Goal: Task Accomplishment & Management: Manage account settings

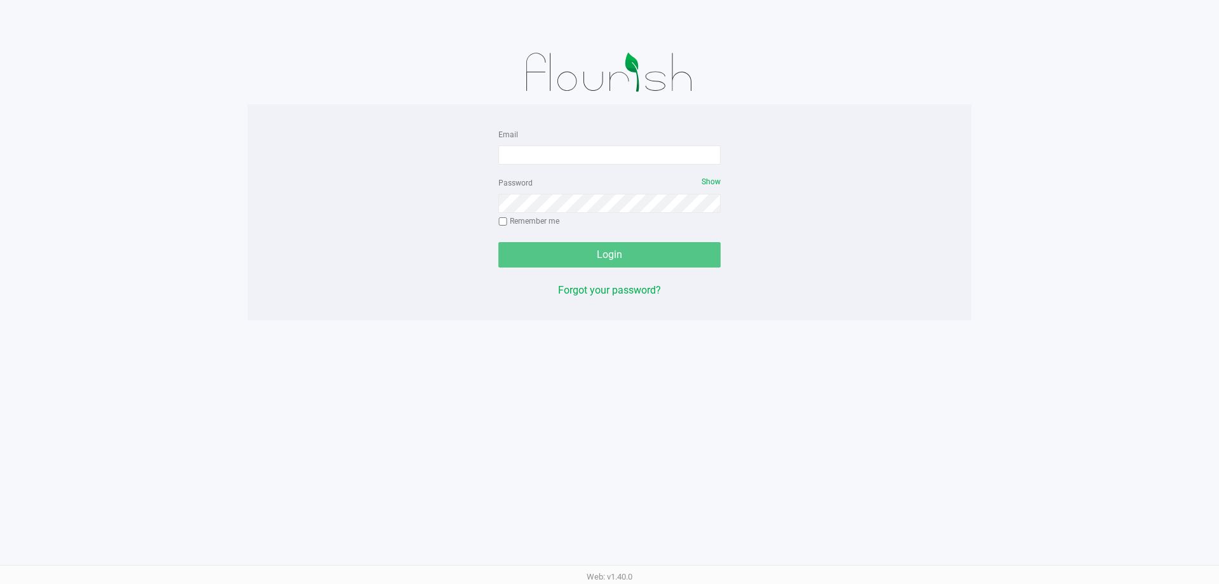
click at [853, 328] on div "Email Password Show Remember me Login Forgot your password? Web: v1.40.0" at bounding box center [609, 292] width 1219 height 584
click at [559, 145] on input "Email" at bounding box center [609, 154] width 222 height 19
type input "[EMAIL_ADDRESS][DOMAIN_NAME]"
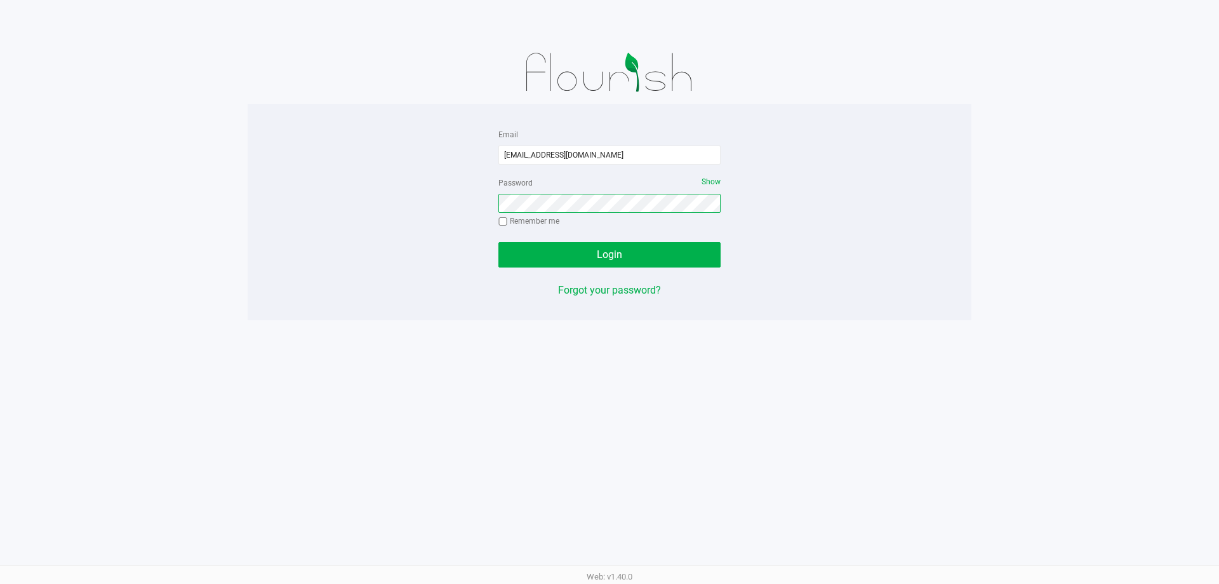
click at [498, 242] on button "Login" at bounding box center [609, 254] width 222 height 25
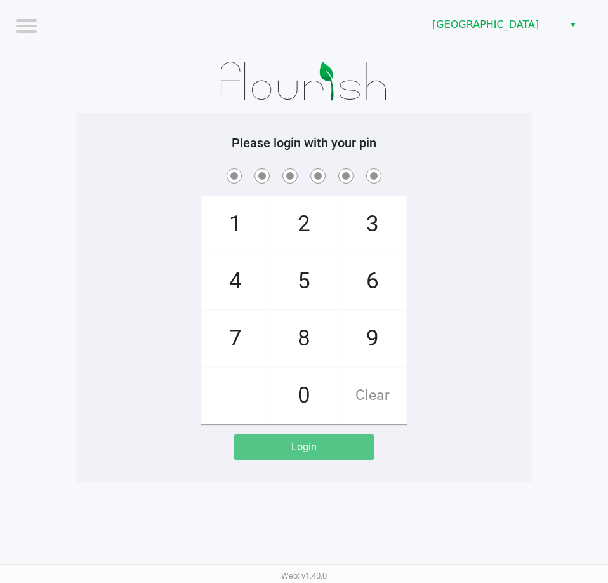
click at [498, 187] on div "1 4 7 2 5 8 0 3 6 9 Clear" at bounding box center [304, 295] width 457 height 258
click at [270, 239] on div "2" at bounding box center [304, 224] width 69 height 57
click at [391, 408] on span "Clear" at bounding box center [372, 396] width 67 height 56
click at [246, 238] on span "1" at bounding box center [235, 224] width 67 height 56
checkbox input "true"
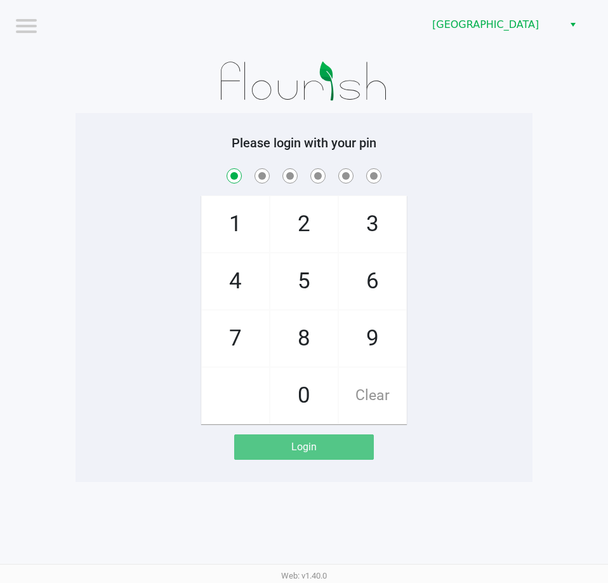
click at [300, 216] on span "2" at bounding box center [303, 224] width 67 height 56
checkbox input "true"
drag, startPoint x: 299, startPoint y: 341, endPoint x: 252, endPoint y: 337, distance: 47.1
click at [295, 341] on span "8" at bounding box center [303, 338] width 67 height 56
checkbox input "true"
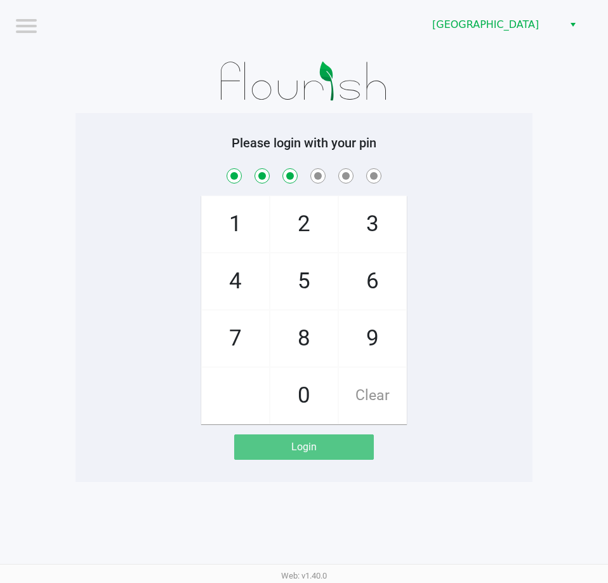
click at [225, 326] on span "7" at bounding box center [235, 338] width 67 height 56
checkbox input "true"
drag, startPoint x: 274, startPoint y: 297, endPoint x: 336, endPoint y: 362, distance: 89.4
click at [275, 297] on span "5" at bounding box center [303, 281] width 67 height 56
checkbox input "true"
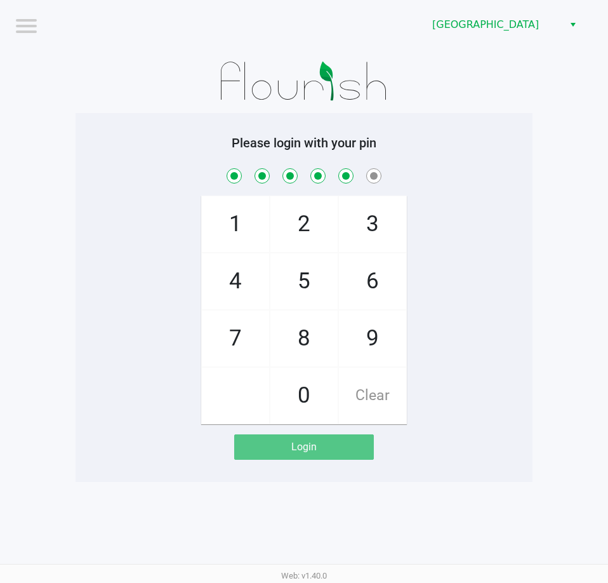
click at [364, 354] on span "9" at bounding box center [372, 338] width 67 height 56
checkbox input "true"
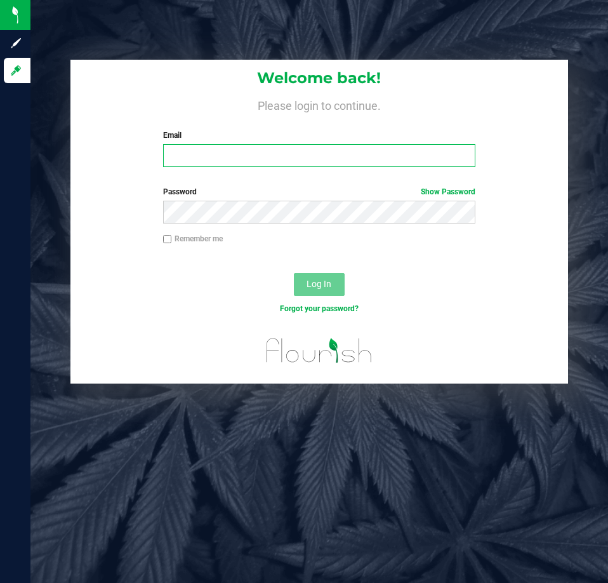
click at [207, 163] on input "Email" at bounding box center [319, 155] width 312 height 23
type input "[EMAIL_ADDRESS][DOMAIN_NAME]"
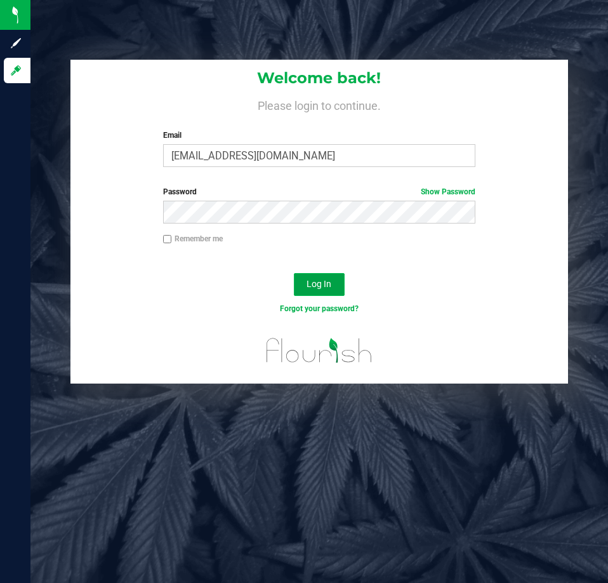
click at [339, 293] on button "Log In" at bounding box center [319, 284] width 51 height 23
